Goal: Find specific page/section: Find specific page/section

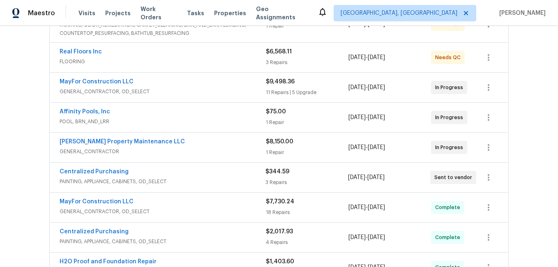
scroll to position [205, 0]
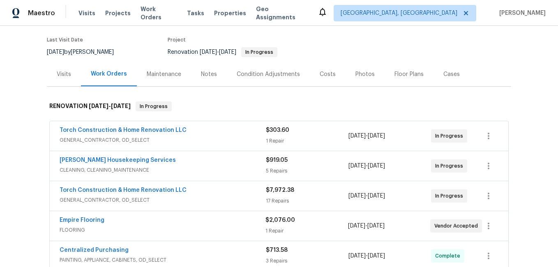
scroll to position [44, 0]
